Goal: Transaction & Acquisition: Obtain resource

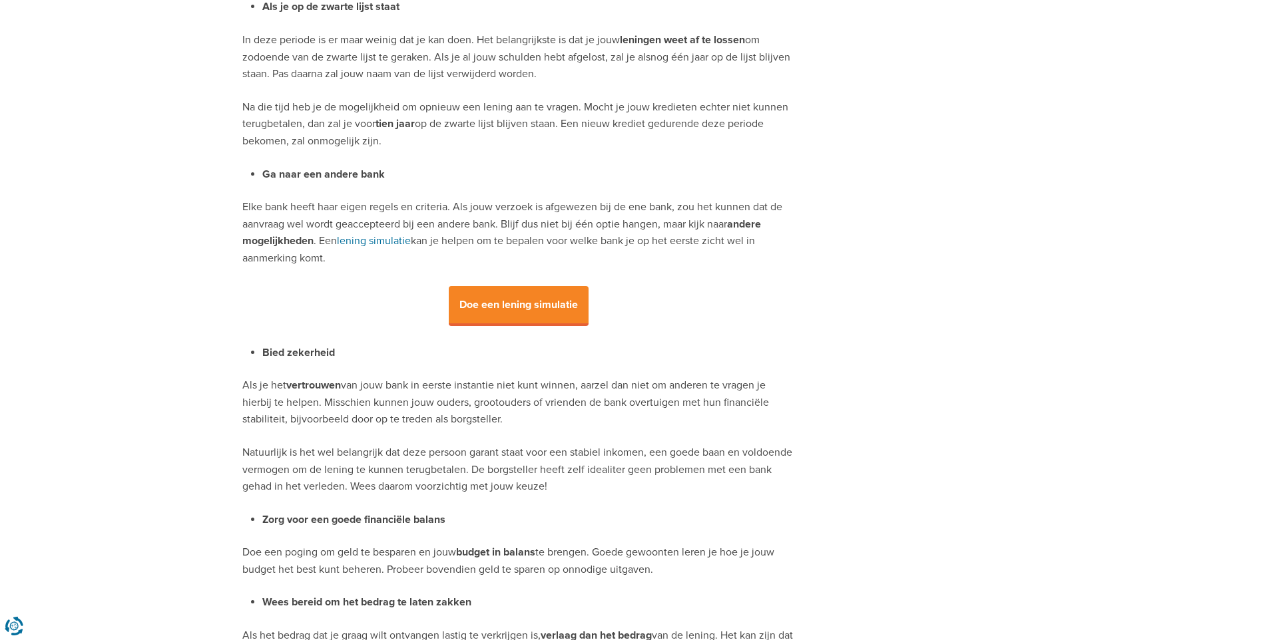
scroll to position [1531, 0]
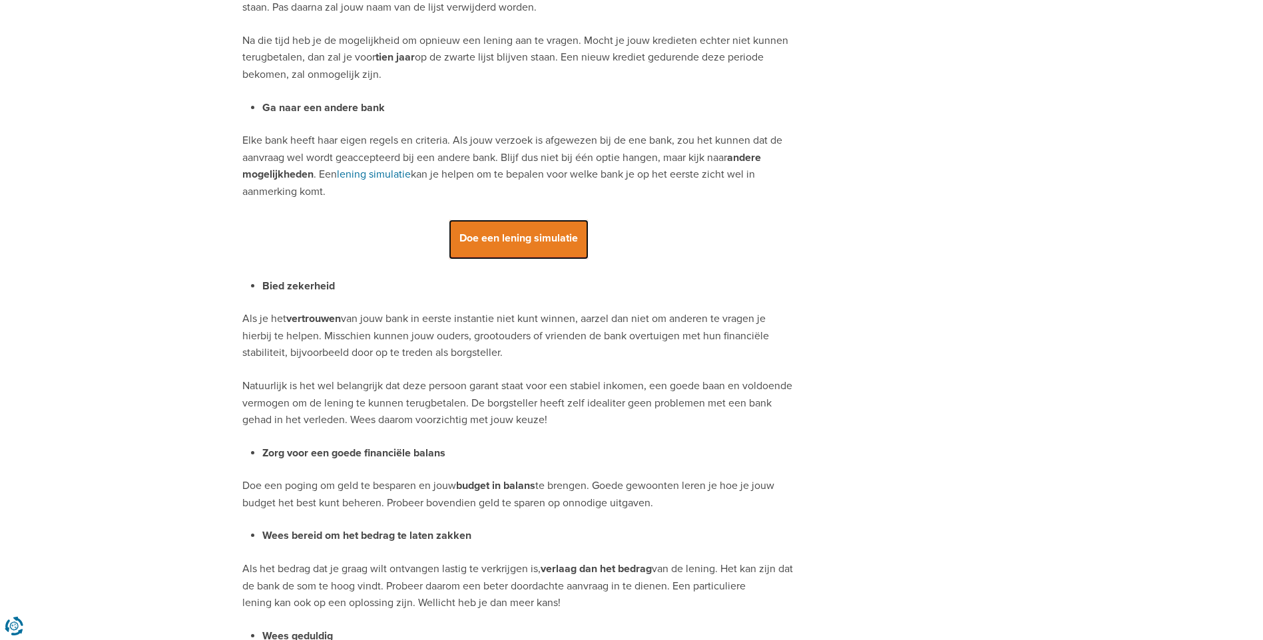
click at [513, 236] on span "Doe een lening simulatie" at bounding box center [519, 240] width 140 height 40
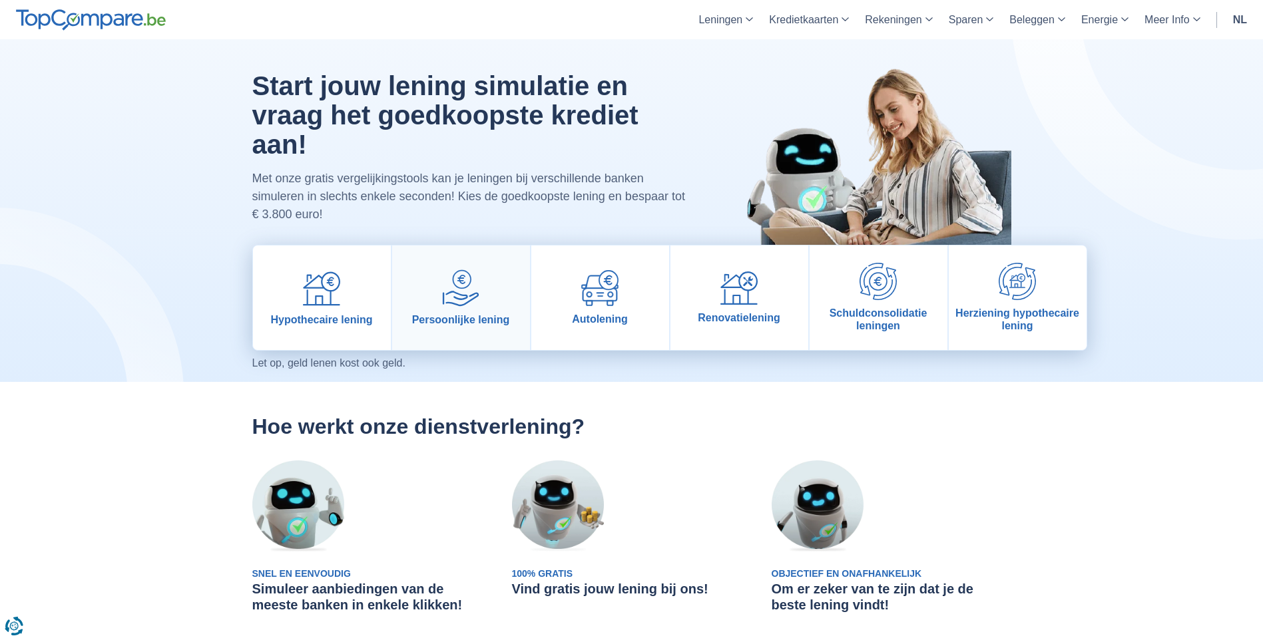
click at [455, 296] on img at bounding box center [460, 288] width 37 height 37
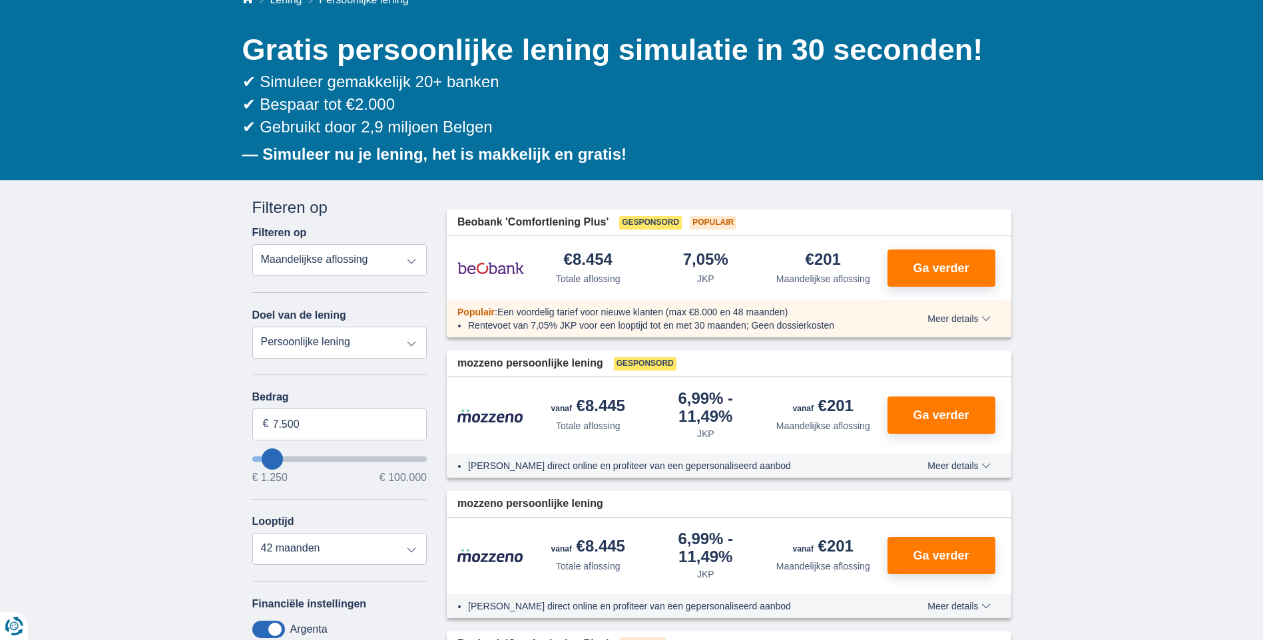
scroll to position [133, 0]
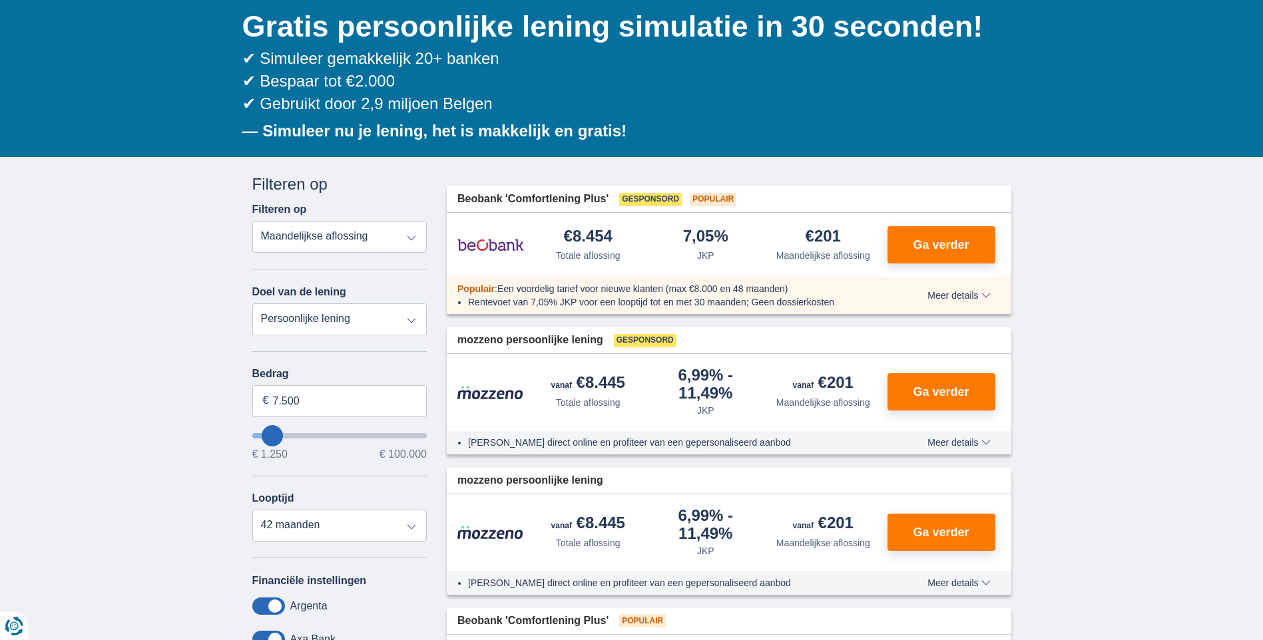
type input "8.250"
type input "8250"
select select "48"
type input "7.250"
type input "7250"
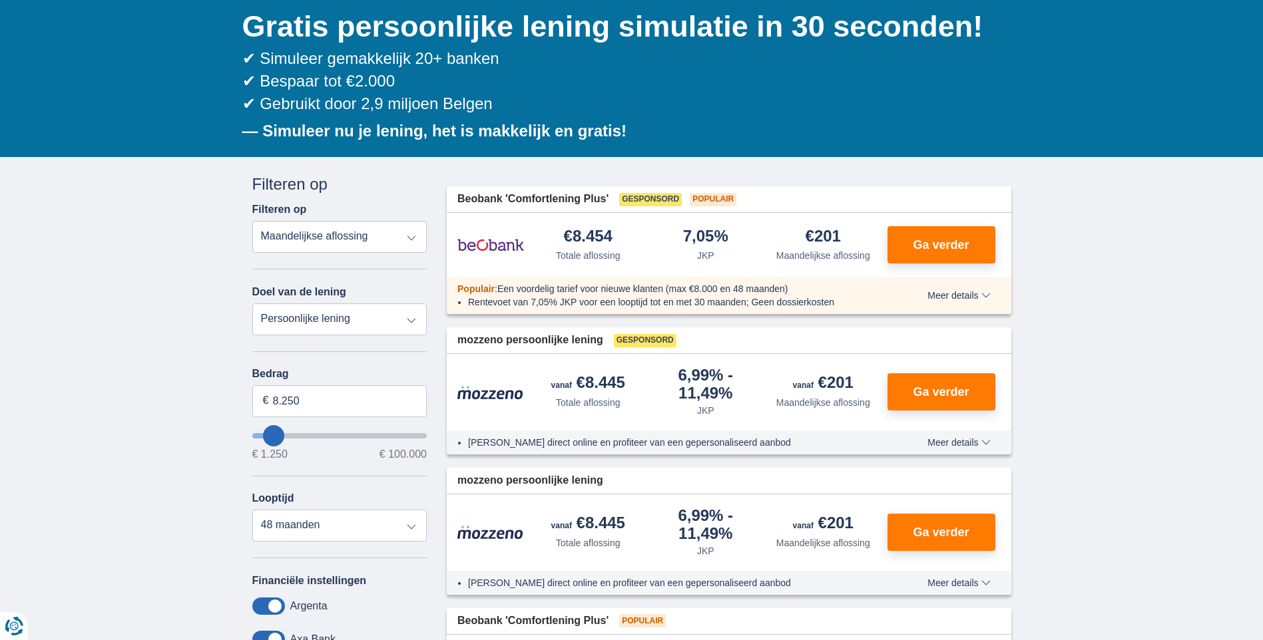
select select "42"
type input "6250"
type input "6.250"
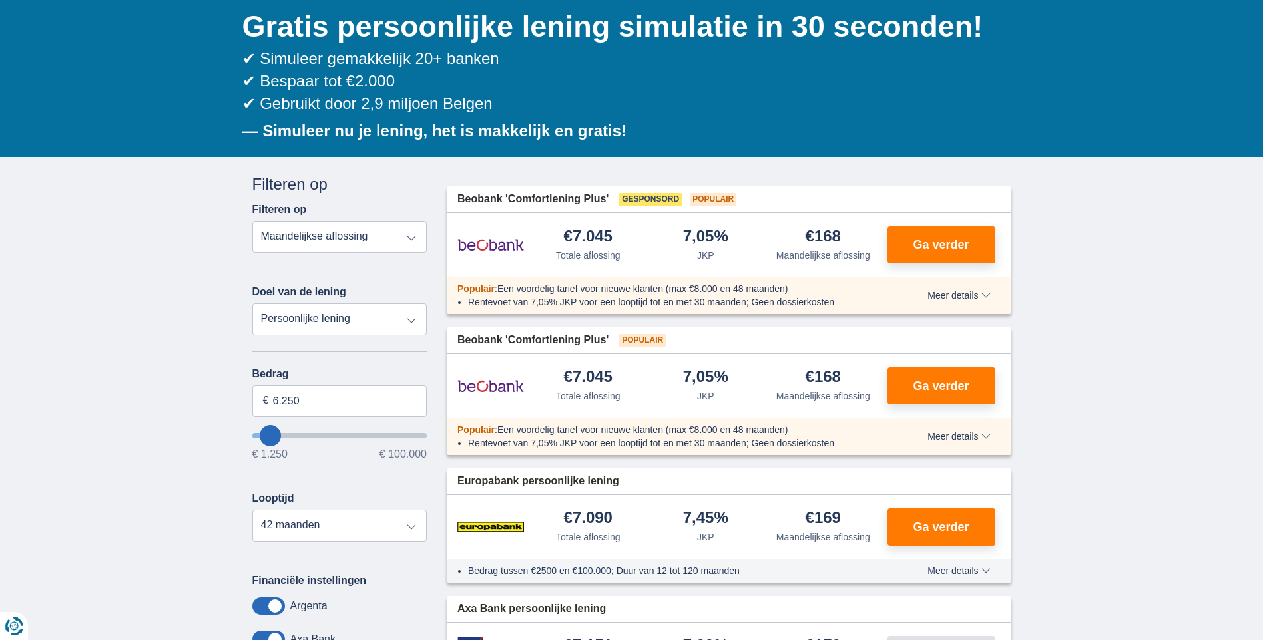
click at [270, 433] on input "wantToBorrow" at bounding box center [339, 435] width 175 height 5
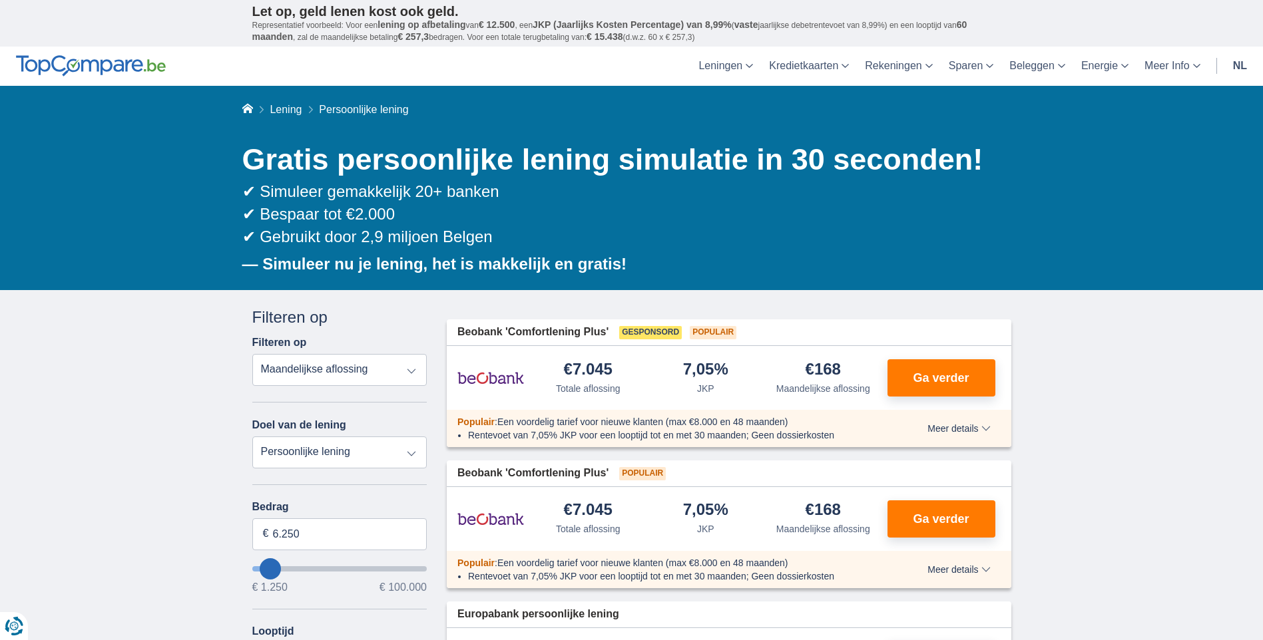
type input "5250"
type input "5.250"
select select "36"
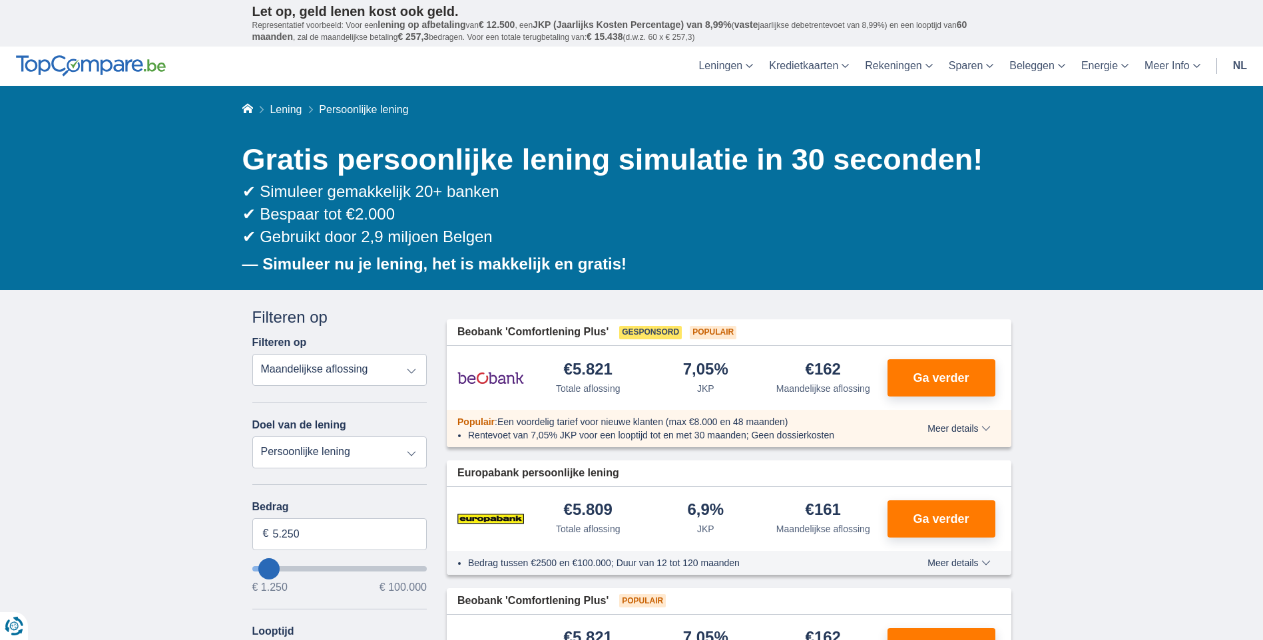
type input "4250"
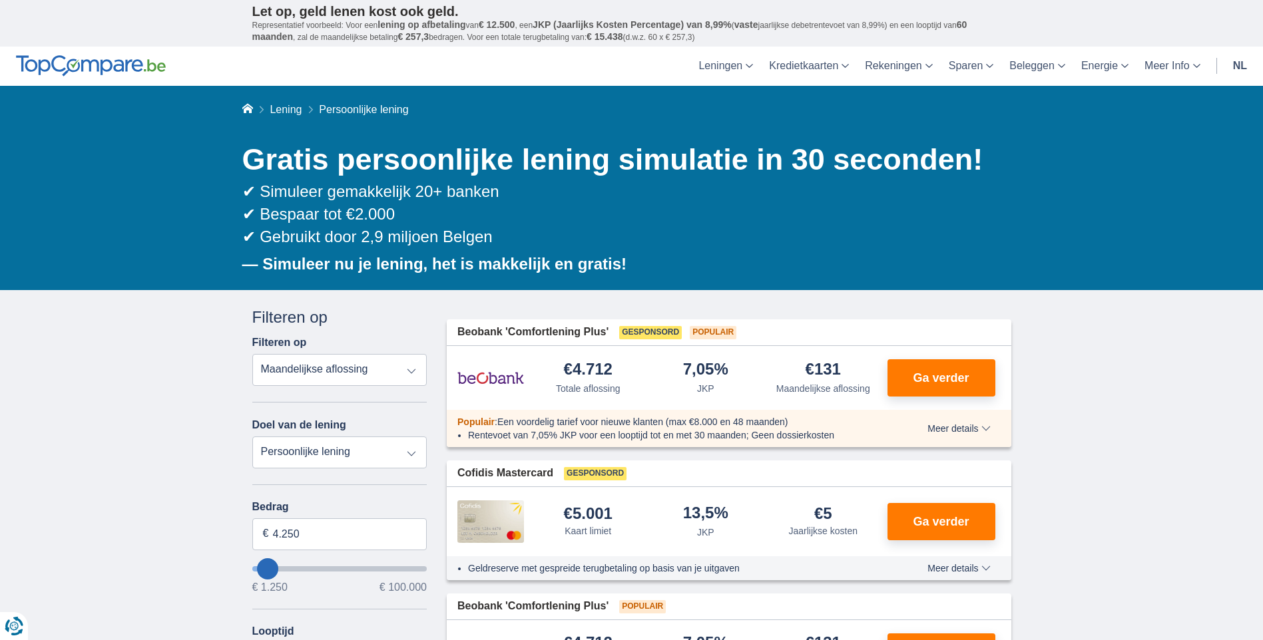
type input "5.250"
type input "5250"
type input "4.250"
type input "4250"
type input "2.250"
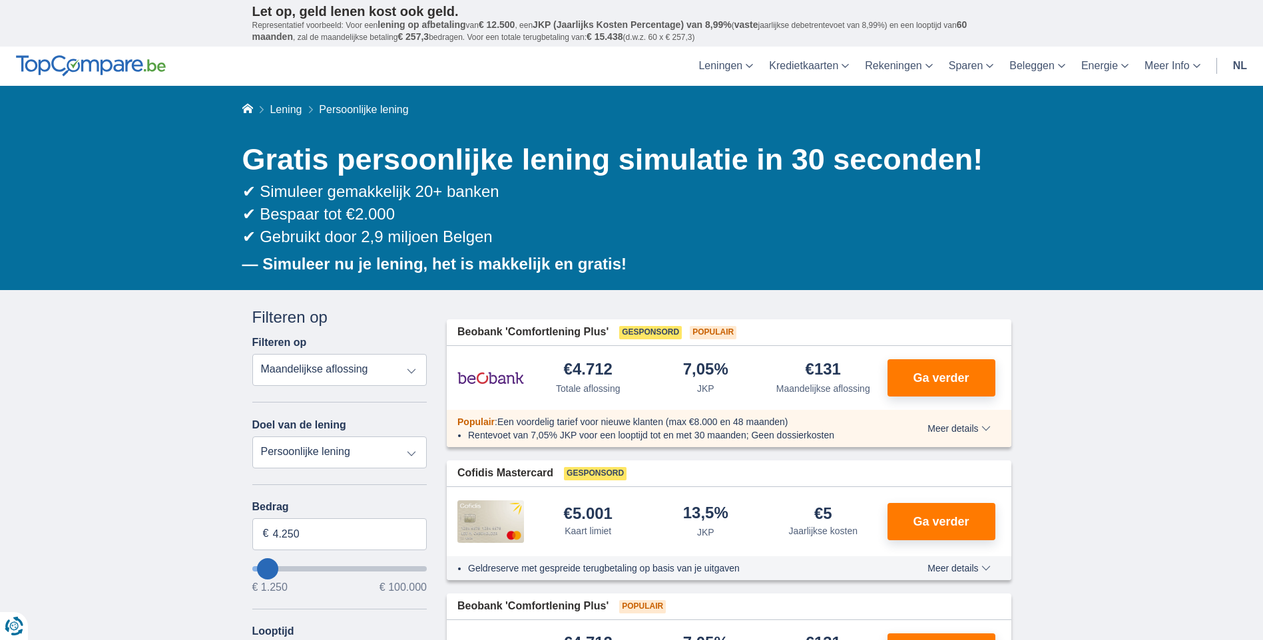
type input "2250"
select select "24"
type input "1.250"
type input "1250"
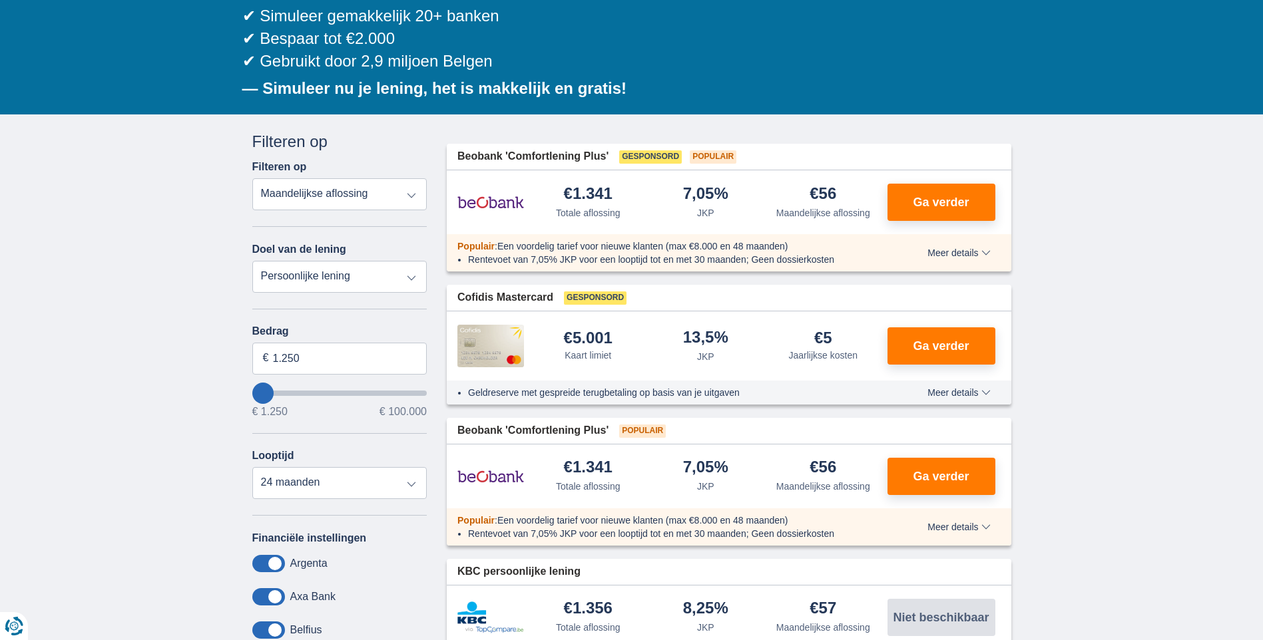
scroll to position [133, 0]
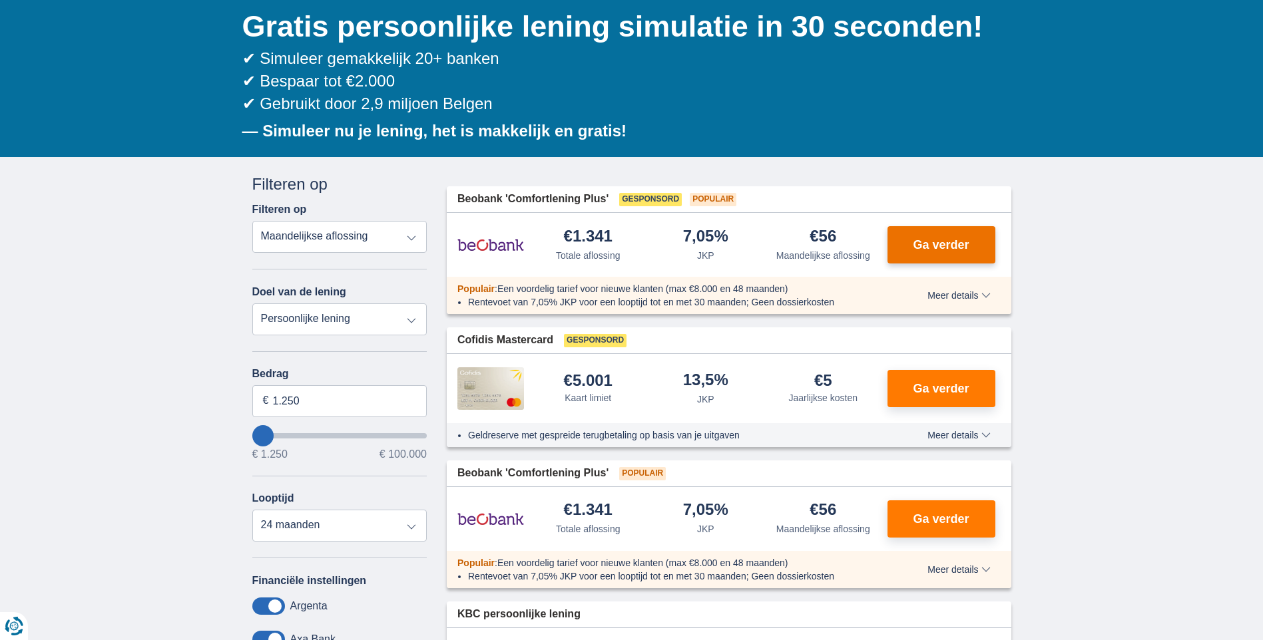
click at [943, 243] on span "Ga verder" at bounding box center [941, 245] width 56 height 12
